Goal: Navigation & Orientation: Find specific page/section

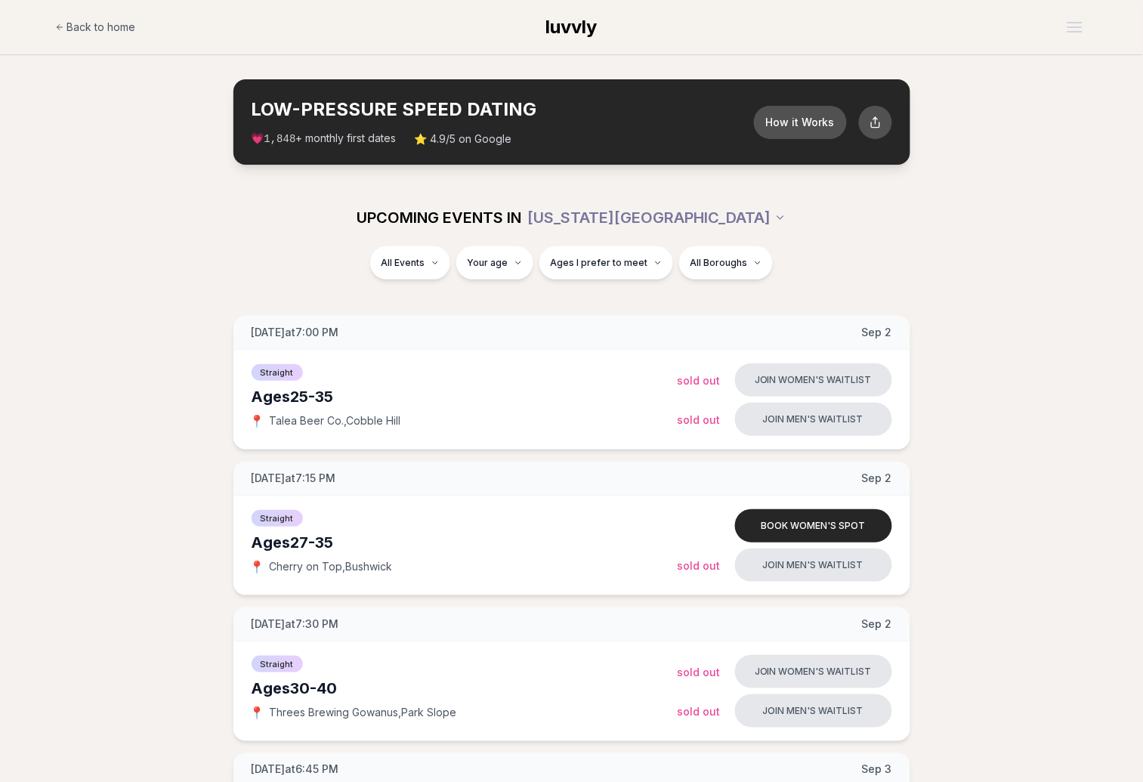
click at [1036, 165] on section "LOW-PRESSURE SPEED DATING How it Works 💗 1,848 + monthly first dates ⭐ 4.9/5 on…" at bounding box center [571, 122] width 1143 height 134
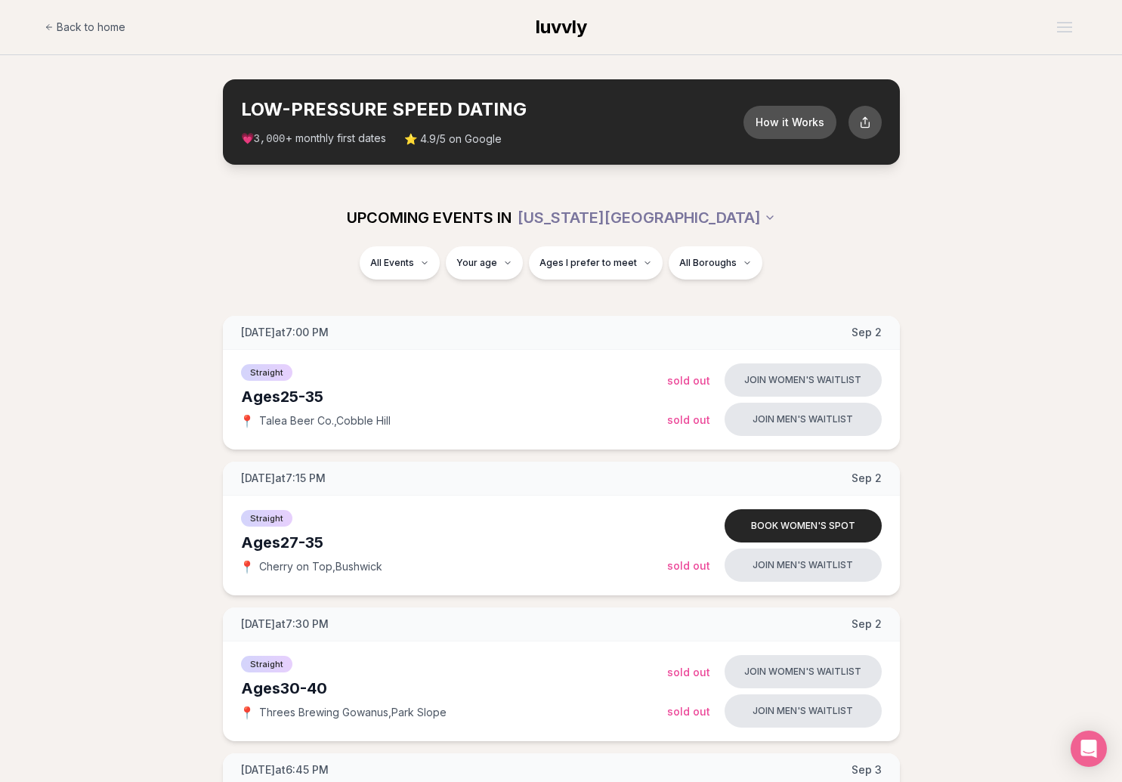
click at [1068, 238] on div "UPCOMING EVENTS IN [US_STATE][GEOGRAPHIC_DATA] All Events Your age Ages I prefe…" at bounding box center [561, 243] width 1122 height 109
click at [1101, 205] on div "UPCOMING EVENTS IN [US_STATE][GEOGRAPHIC_DATA] All Events Your age Ages I prefe…" at bounding box center [561, 243] width 1122 height 109
click at [916, 171] on section "LOW-PRESSURE SPEED DATING How it Works 💗 3,000 + monthly first dates ⭐ 4.9/5 on…" at bounding box center [561, 122] width 1122 height 134
click at [977, 215] on div "UPCOMING EVENTS IN [US_STATE][GEOGRAPHIC_DATA]" at bounding box center [561, 217] width 846 height 33
click at [1065, 196] on div "UPCOMING EVENTS IN [US_STATE][GEOGRAPHIC_DATA] All Events Your age Ages I prefe…" at bounding box center [561, 243] width 1122 height 109
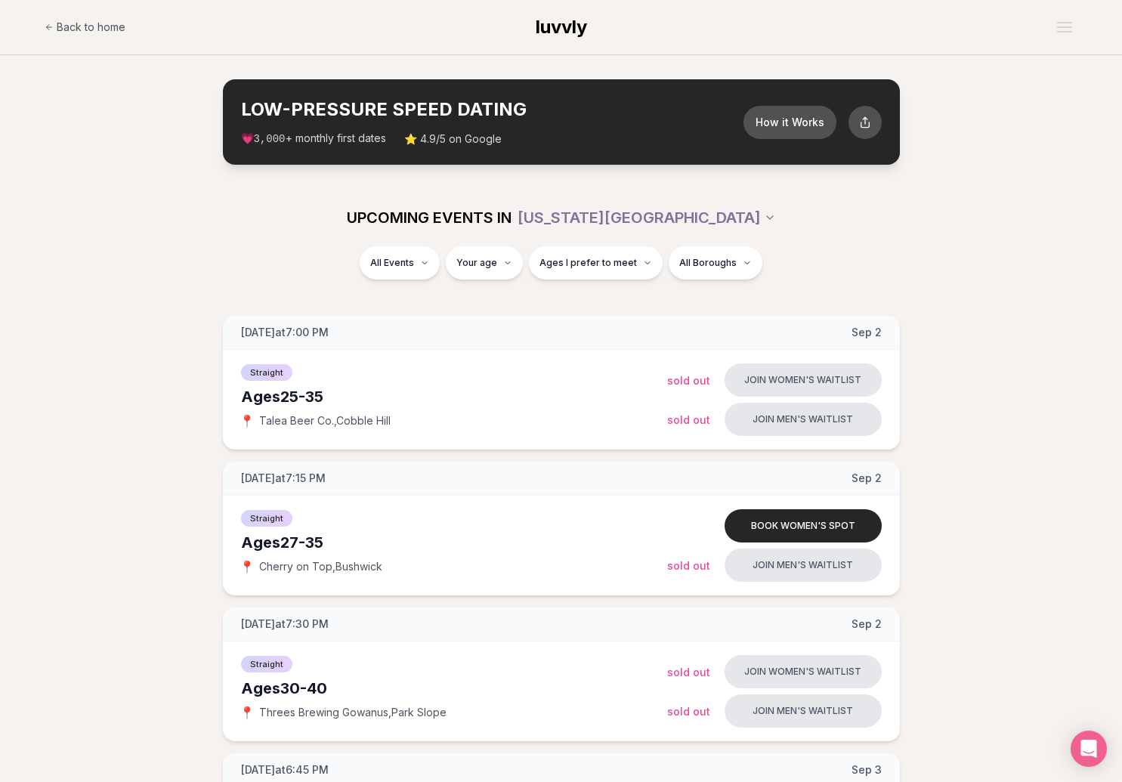
click at [121, 36] on link "Back to home" at bounding box center [85, 27] width 81 height 30
